Goal: Go to known website: Go to known website

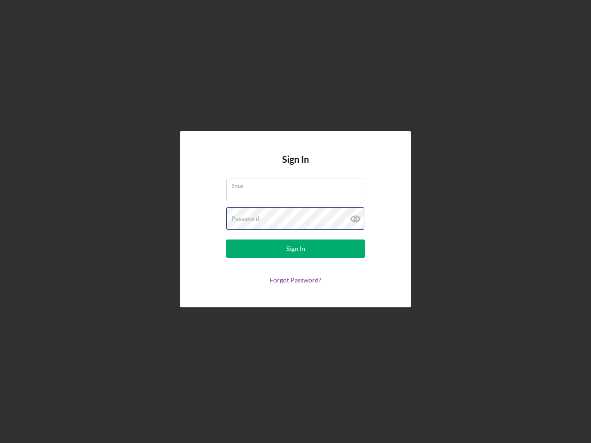
click at [295, 222] on div "Password" at bounding box center [295, 218] width 138 height 23
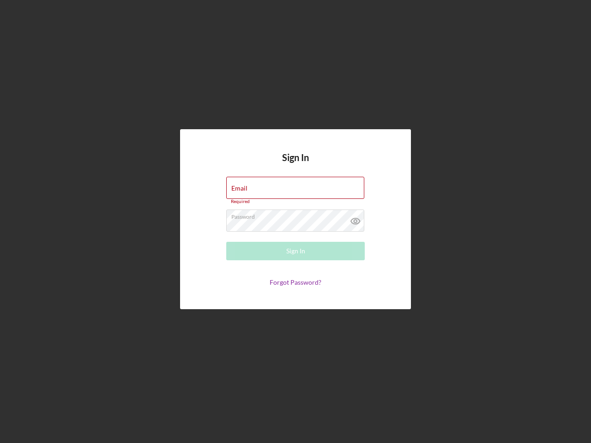
click at [355, 219] on icon at bounding box center [355, 221] width 23 height 23
